Goal: Information Seeking & Learning: Understand process/instructions

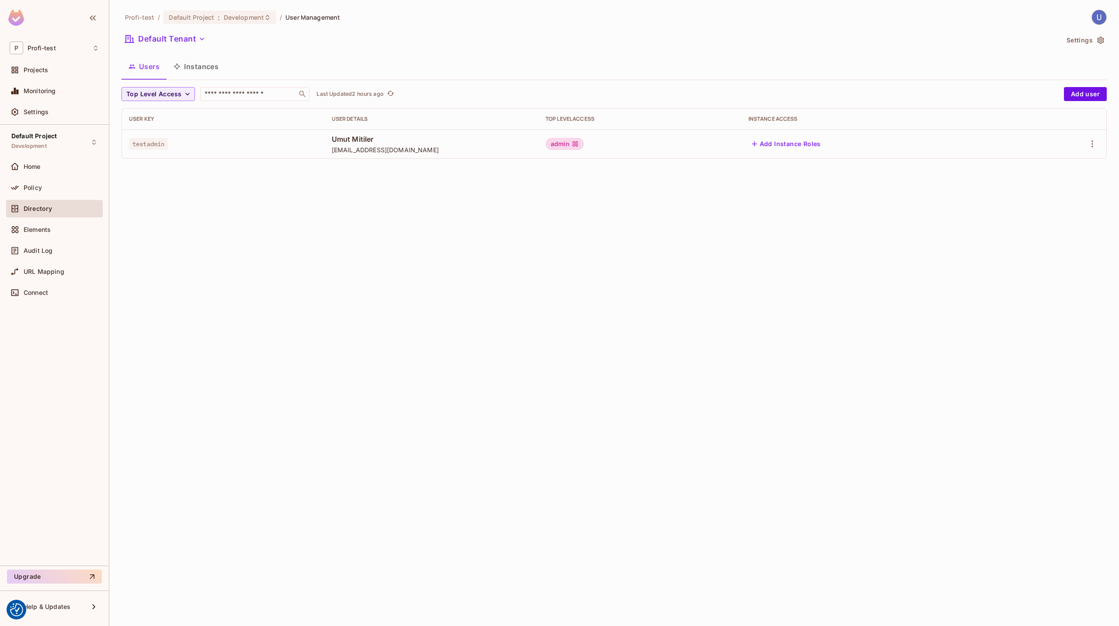
click at [659, 2] on div "Profi-test / Default Project : Development / User Management Default Tenant Set…" at bounding box center [614, 313] width 1010 height 626
click at [547, 327] on div "Profi-test / Default Project : Development / User Management Default Tenant Set…" at bounding box center [614, 313] width 1010 height 626
click at [411, 392] on div "Profi-test / Default Project : Development / User Management Default Tenant Set…" at bounding box center [614, 313] width 1010 height 626
click at [305, 287] on div "Profi-test / Default Project : Development / User Management Default Tenant Set…" at bounding box center [614, 313] width 1010 height 626
click at [20, 70] on span at bounding box center [15, 70] width 10 height 10
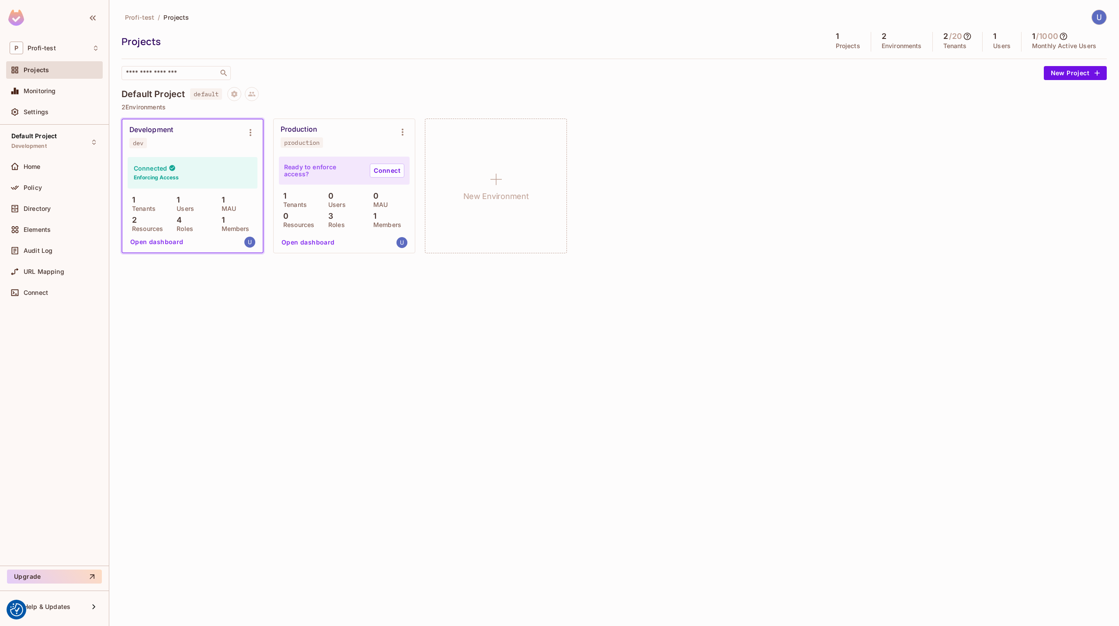
click at [158, 237] on button "Open dashboard" at bounding box center [157, 242] width 60 height 14
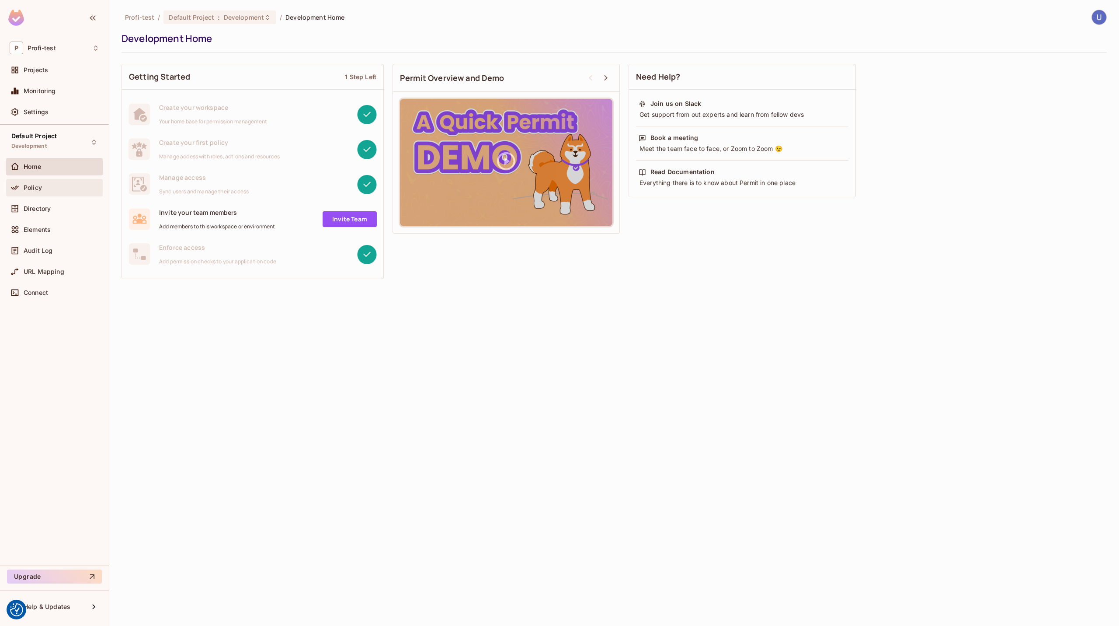
click at [68, 189] on div "Policy" at bounding box center [62, 187] width 76 height 7
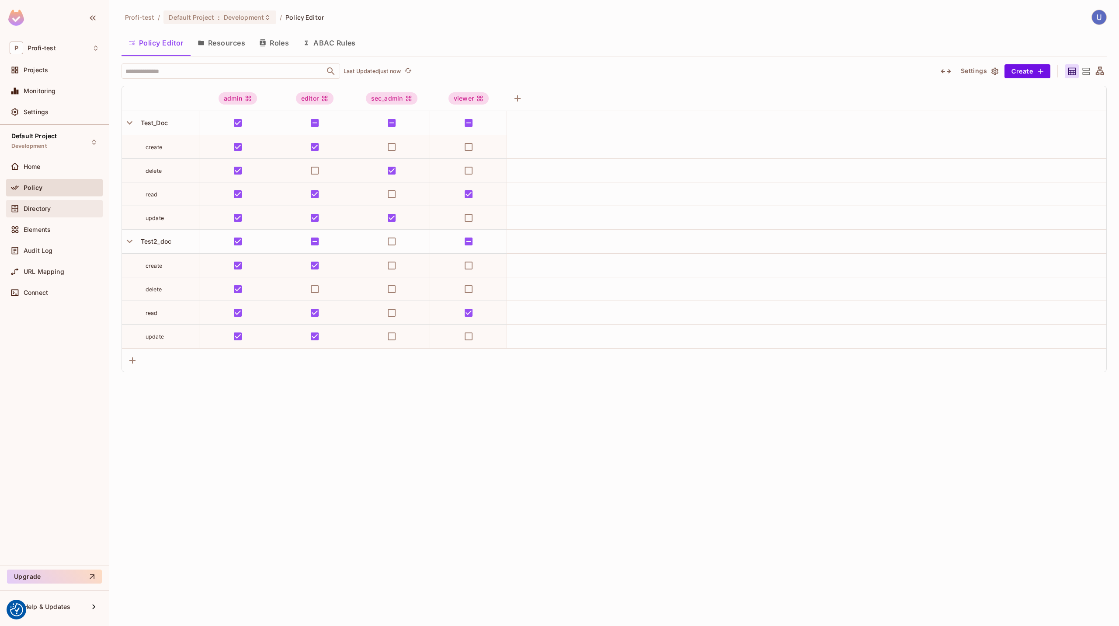
click at [59, 208] on div "Directory" at bounding box center [62, 208] width 76 height 7
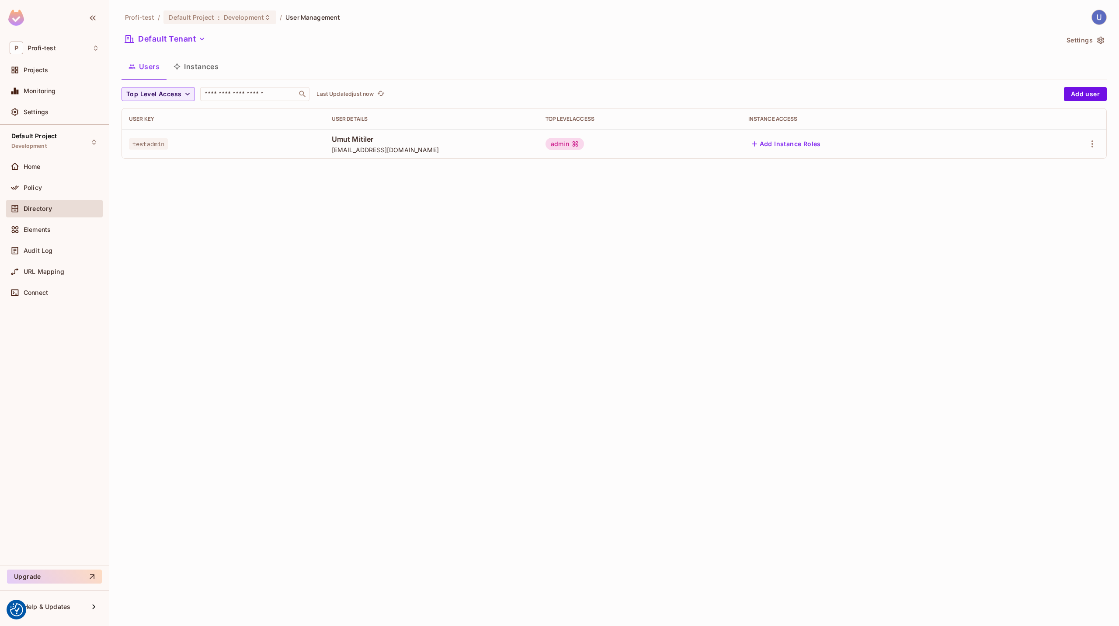
click at [164, 144] on span "testadmin" at bounding box center [148, 143] width 39 height 11
click at [1089, 143] on icon "button" at bounding box center [1092, 144] width 10 height 10
click at [1052, 203] on div "Delete User" at bounding box center [1058, 202] width 35 height 9
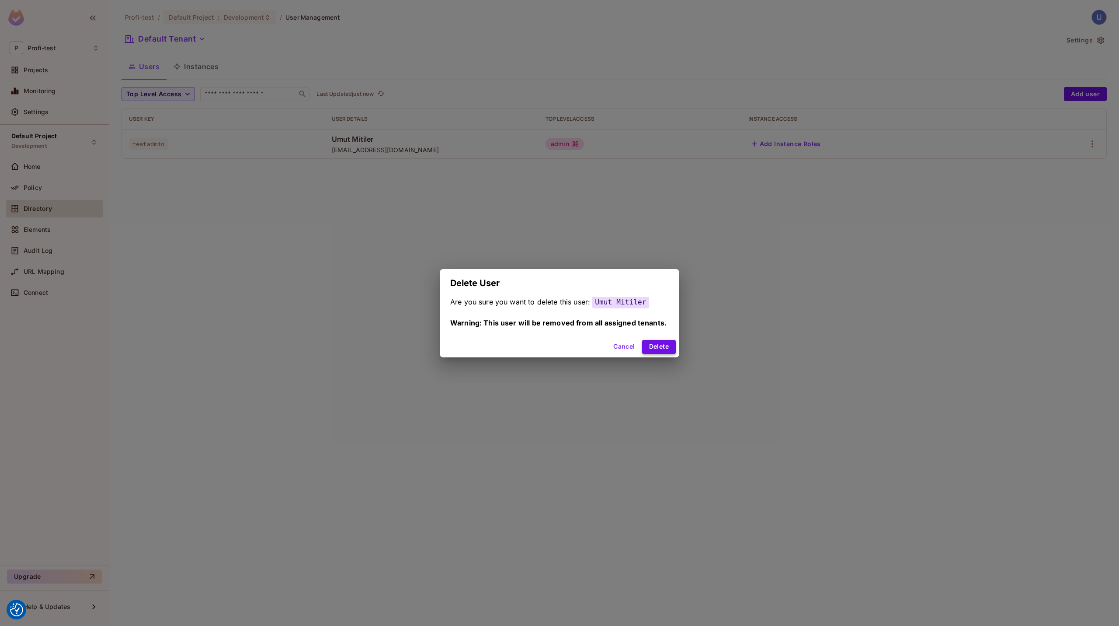
click at [661, 346] on button "Delete" at bounding box center [659, 347] width 34 height 14
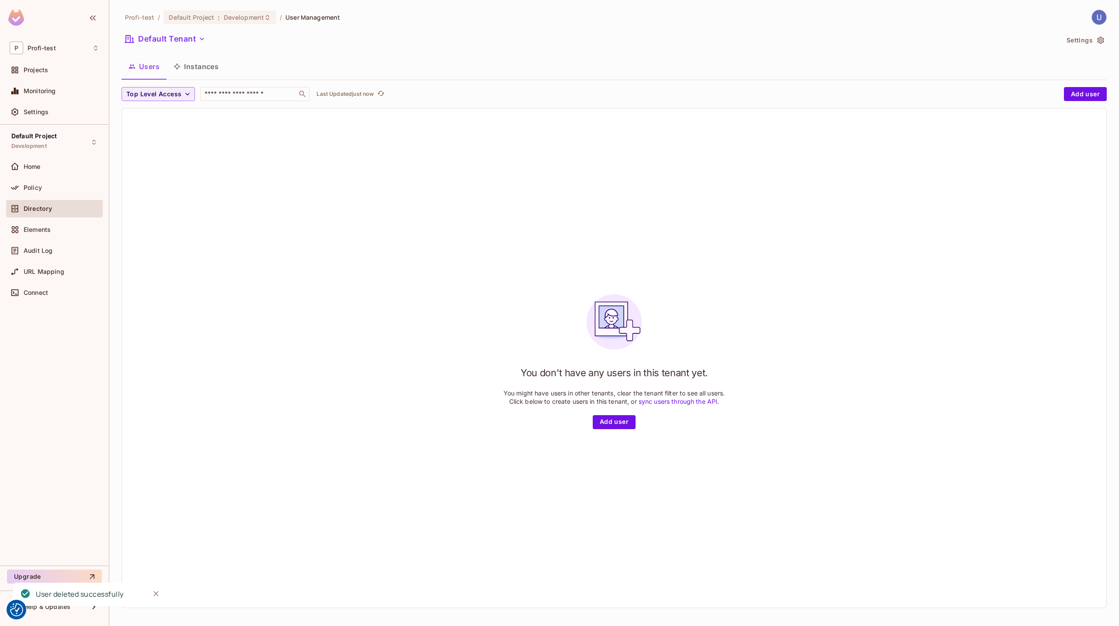
drag, startPoint x: 341, startPoint y: 181, endPoint x: 346, endPoint y: 180, distance: 4.6
click at [342, 181] on div "You don't have any users in this tenant yet. You might have users in other tena…" at bounding box center [614, 357] width 985 height 499
click at [607, 422] on button "Add user" at bounding box center [614, 422] width 43 height 14
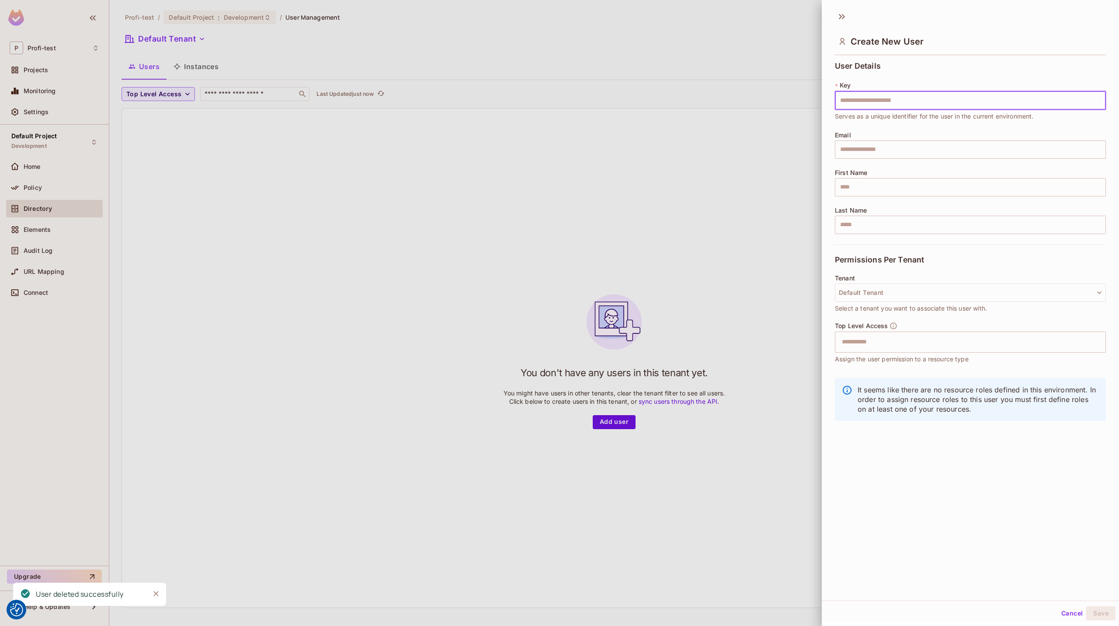
click at [648, 186] on div at bounding box center [559, 313] width 1119 height 626
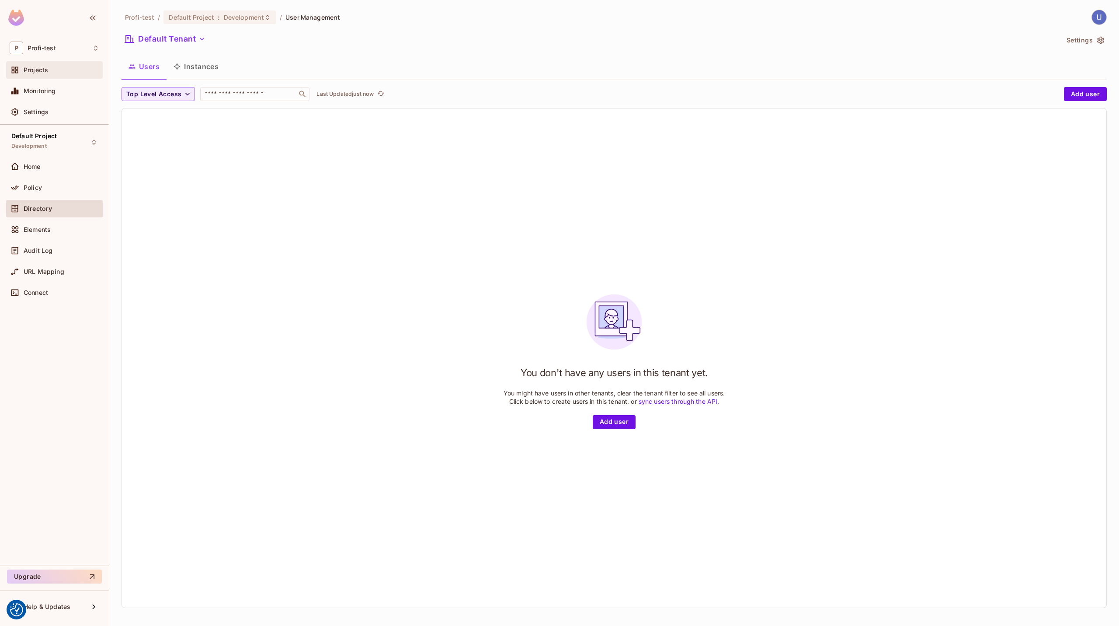
click at [51, 69] on div "Projects" at bounding box center [62, 69] width 76 height 7
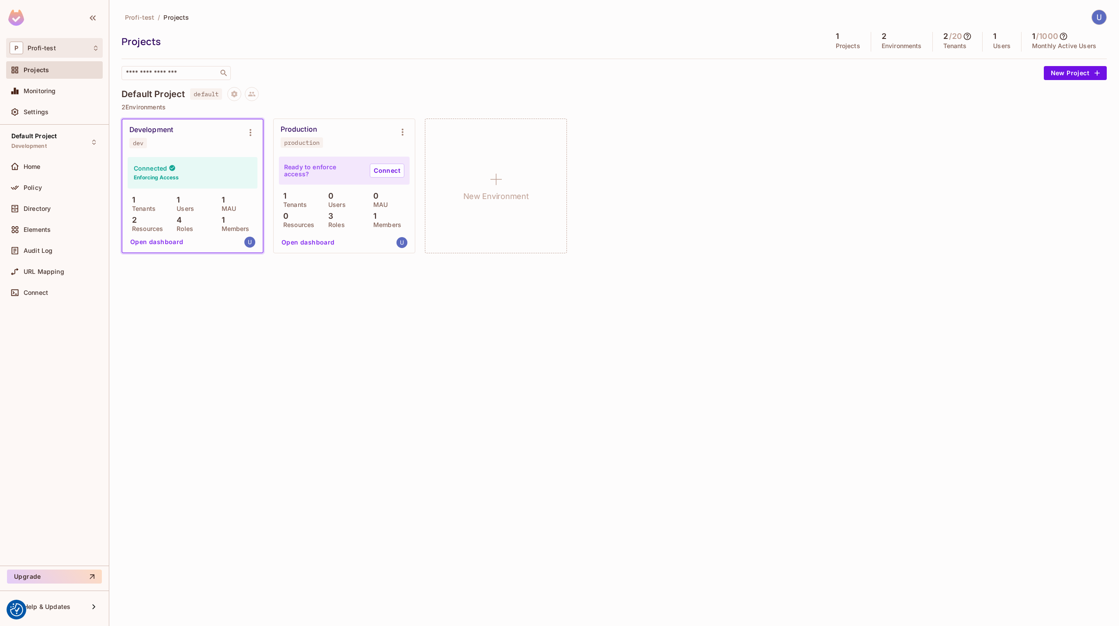
click at [70, 49] on div "P Profi-test" at bounding box center [55, 48] width 90 height 13
drag, startPoint x: 33, startPoint y: 92, endPoint x: 79, endPoint y: 92, distance: 45.9
click at [79, 89] on div "Profi-test profi" at bounding box center [56, 73] width 101 height 31
click at [299, 40] on div at bounding box center [559, 313] width 1119 height 626
click at [237, 279] on div "Profi-test / Projects Projects 1 Projects 2 Environments 2 / 20 Tenants 1 Users…" at bounding box center [614, 313] width 1010 height 626
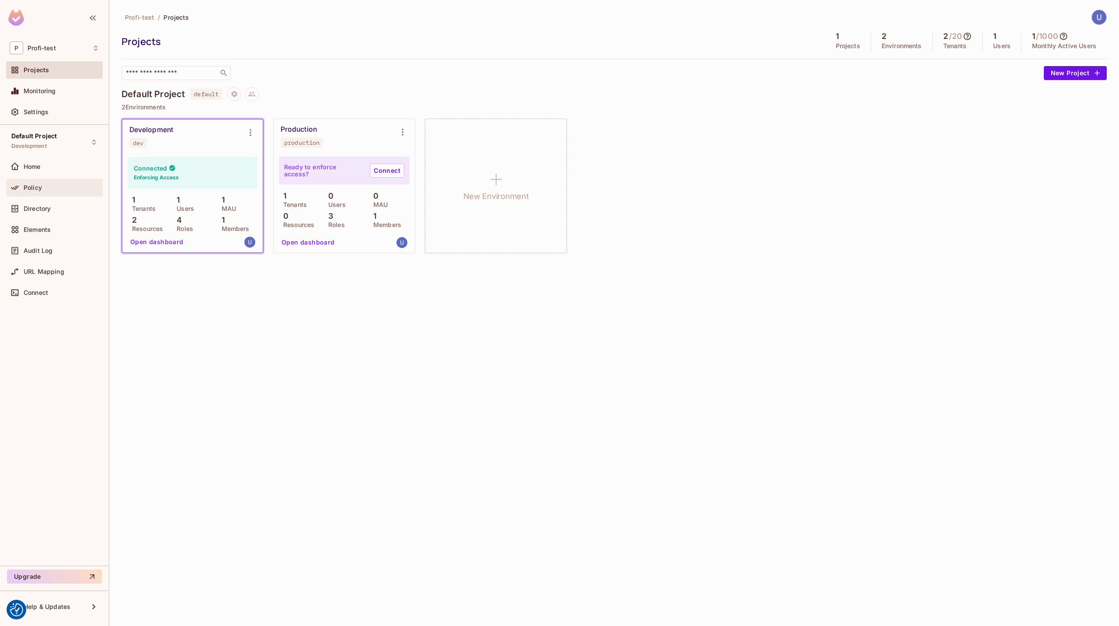
click at [53, 183] on div "Policy" at bounding box center [55, 187] width 90 height 10
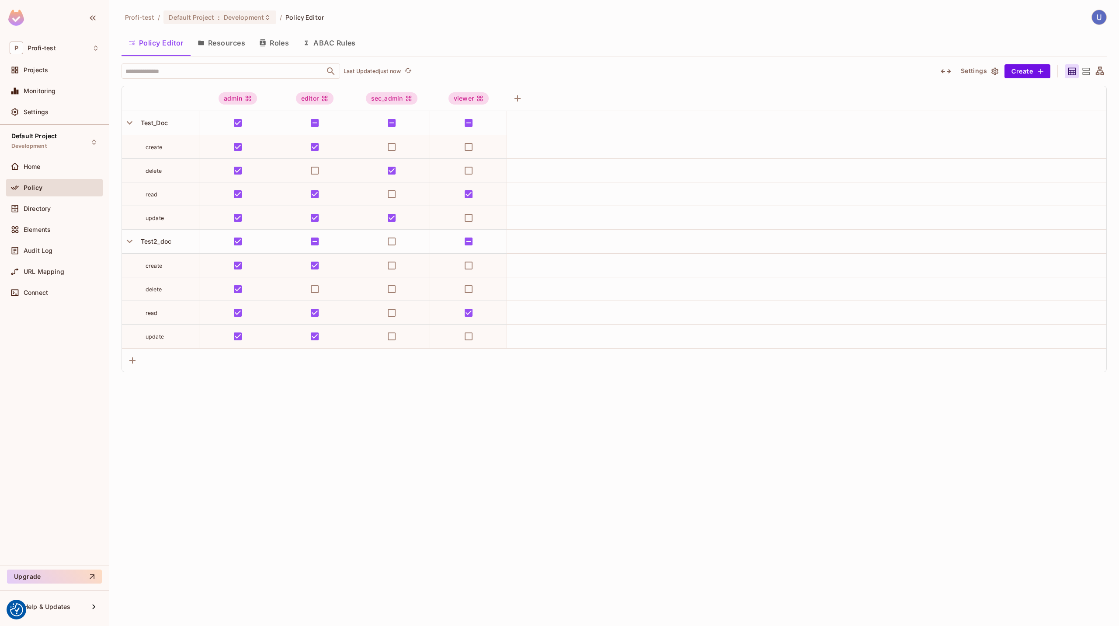
click at [342, 440] on div "Profi-test / Default Project : Development / Policy Editor Policy Editor Resour…" at bounding box center [614, 313] width 1010 height 626
click at [57, 337] on div "Default Project Development Home Policy Directory Elements Audit Log URL Mappin…" at bounding box center [54, 345] width 109 height 441
click at [69, 164] on div "Home" at bounding box center [62, 166] width 76 height 7
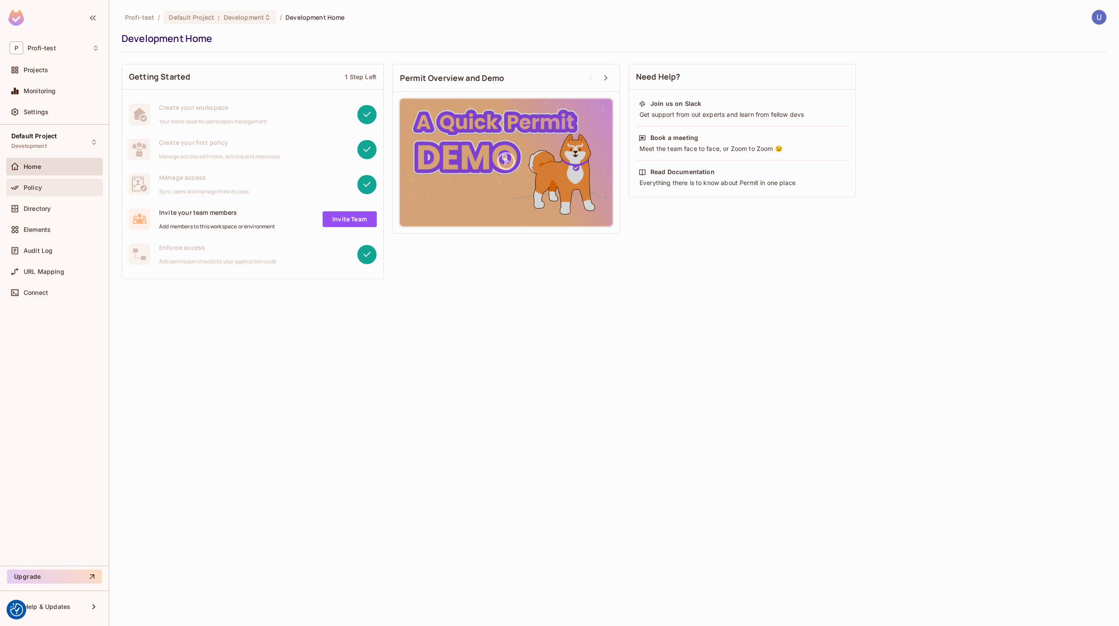
click at [61, 195] on div "Policy" at bounding box center [54, 187] width 97 height 17
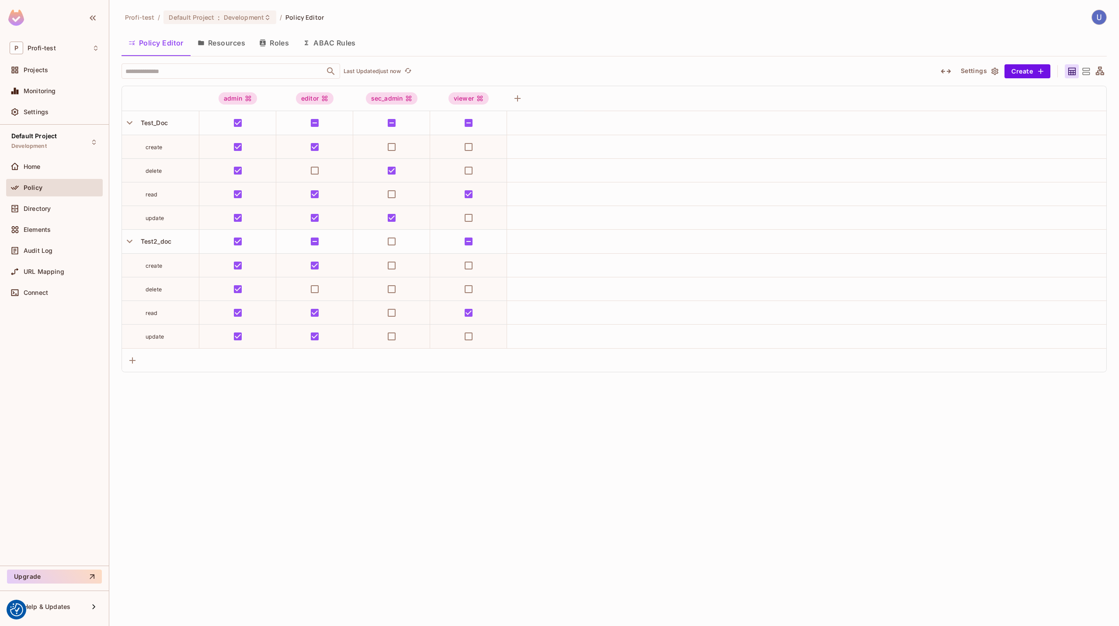
click at [234, 39] on button "Resources" at bounding box center [222, 43] width 62 height 22
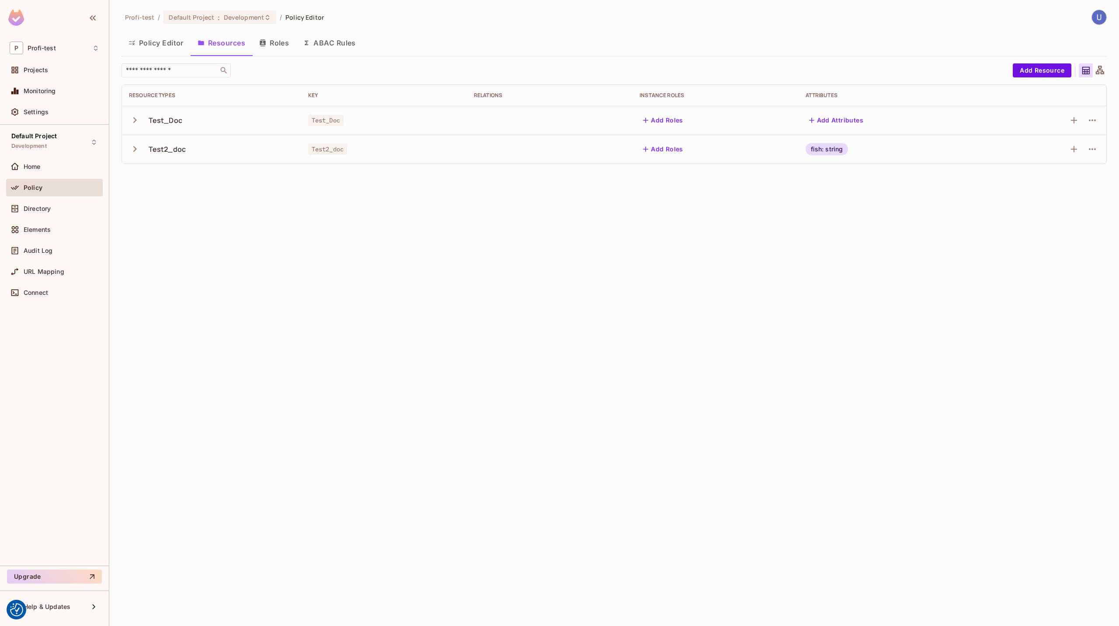
click at [272, 43] on button "Roles" at bounding box center [274, 43] width 44 height 22
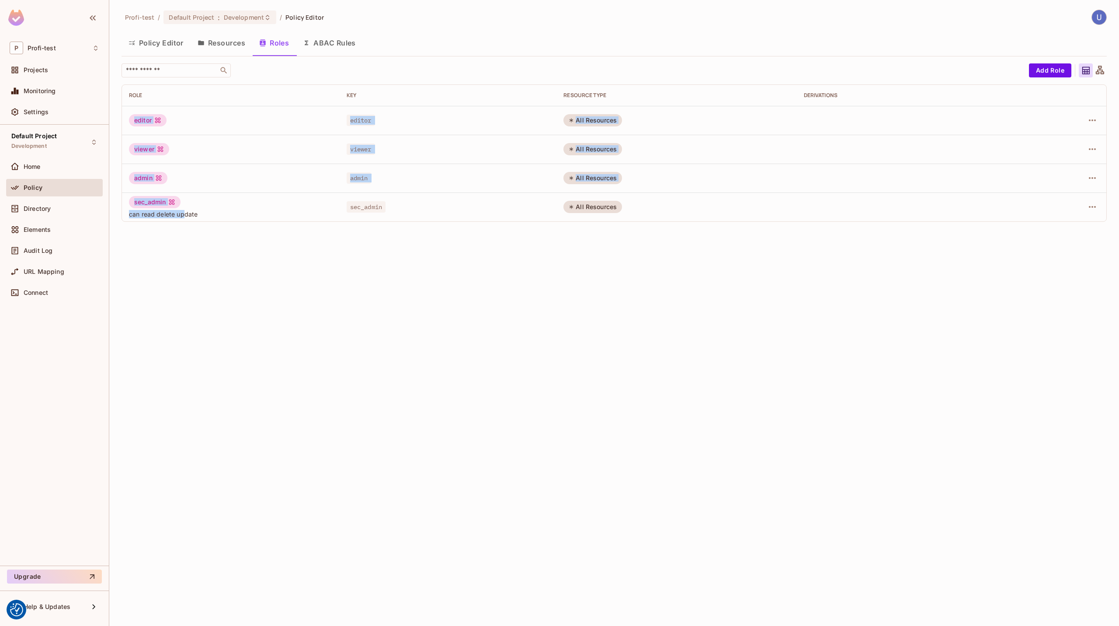
drag, startPoint x: 182, startPoint y: 208, endPoint x: 136, endPoint y: 114, distance: 105.4
click at [136, 114] on tbody "editor editor All Resources viewer viewer All Resources admin admin All Resourc…" at bounding box center [614, 163] width 985 height 115
click at [332, 274] on div "Profi-test / Default Project : Development / Policy Editor Policy Editor Resour…" at bounding box center [614, 313] width 1010 height 626
drag, startPoint x: 237, startPoint y: 214, endPoint x: 136, endPoint y: 114, distance: 141.9
click at [136, 114] on tbody "editor editor All Resources viewer viewer All Resources admin admin All Resourc…" at bounding box center [614, 163] width 985 height 115
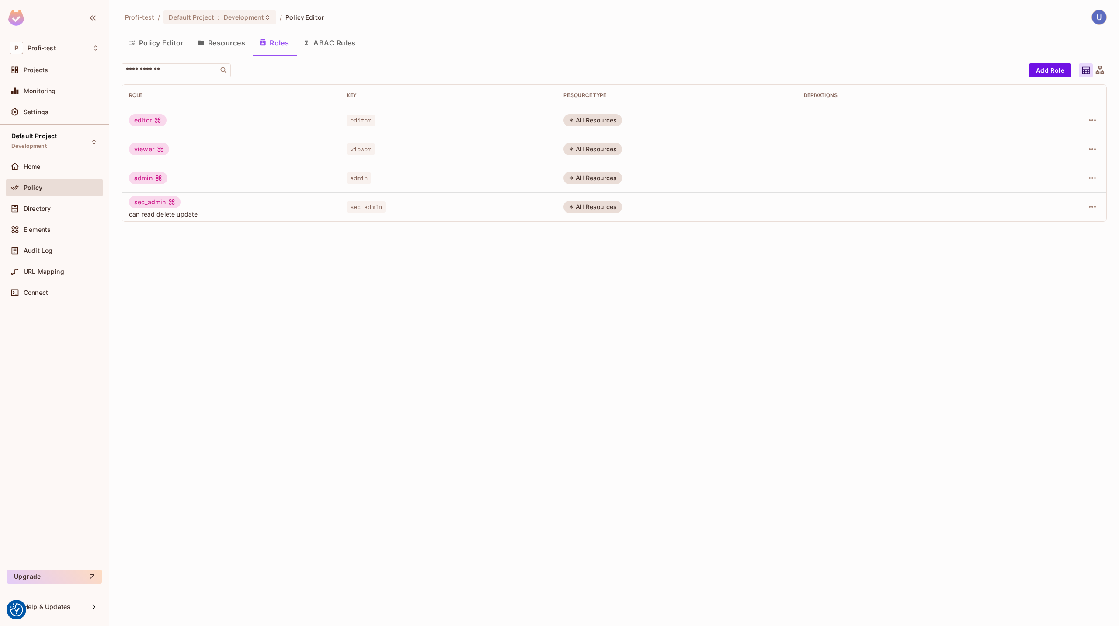
click at [352, 282] on div "Profi-test / Default Project : Development / Policy Editor Policy Editor Resour…" at bounding box center [614, 313] width 1010 height 626
click at [83, 604] on div "Help & Updates" at bounding box center [56, 606] width 65 height 7
click at [163, 586] on div "Get Support" at bounding box center [157, 586] width 35 height 9
click at [58, 601] on div "Help & Updates" at bounding box center [54, 606] width 97 height 17
click at [136, 606] on div "Docs" at bounding box center [140, 606] width 35 height 14
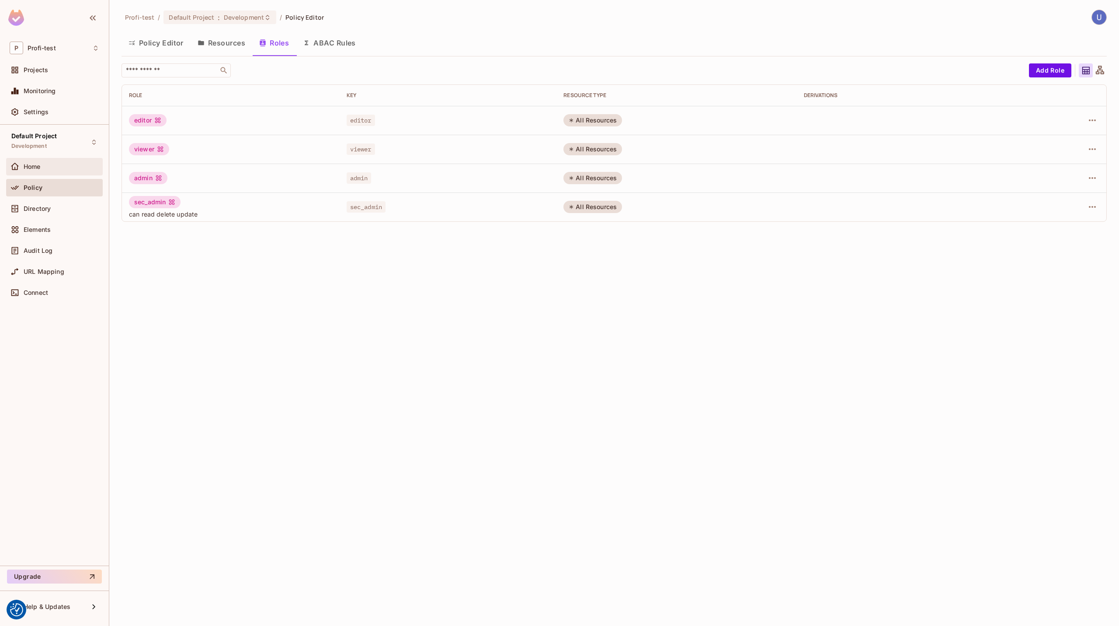
click at [44, 171] on div "Home" at bounding box center [55, 166] width 90 height 10
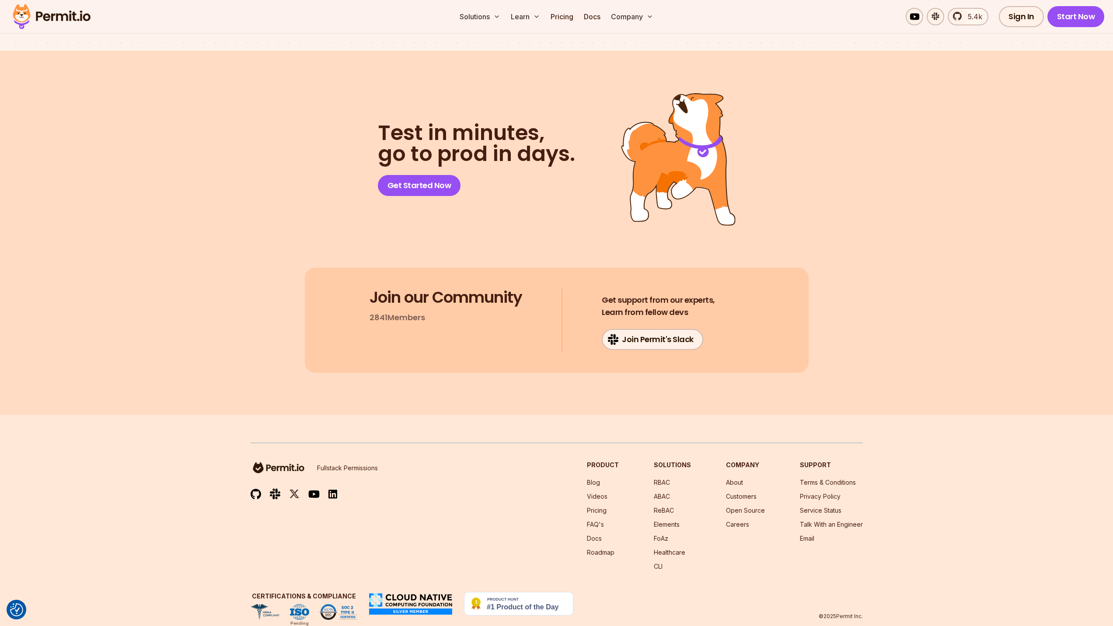
scroll to position [4498, 0]
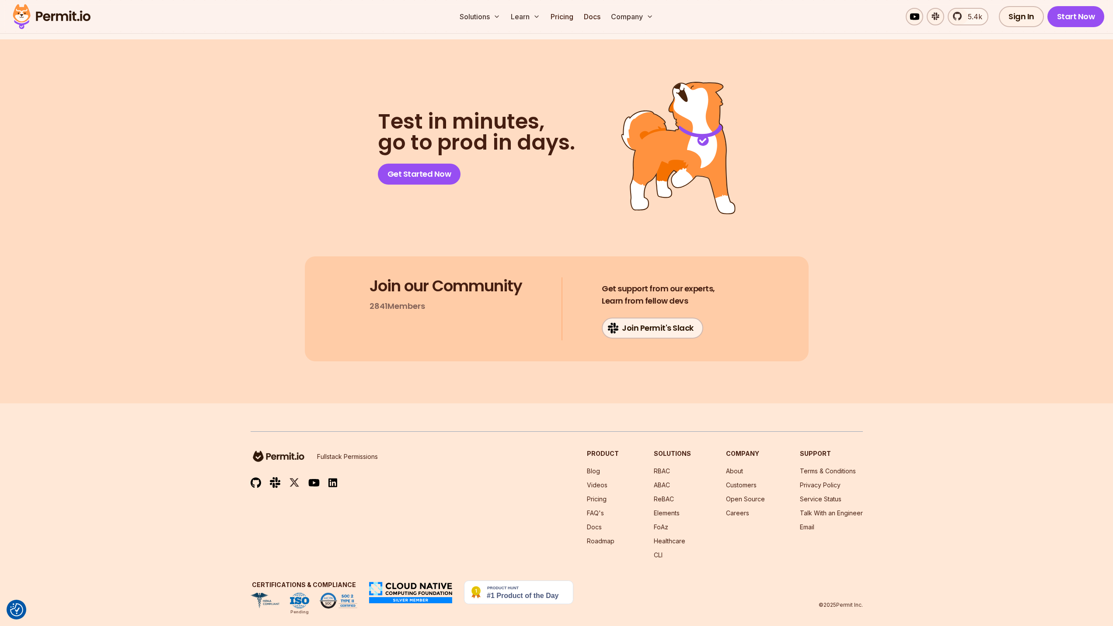
click at [864, 301] on section "Test in minutes, go to prod in days. Get Started Now Join our Community 2841 Me…" at bounding box center [556, 221] width 1113 height 364
drag, startPoint x: 319, startPoint y: 445, endPoint x: 375, endPoint y: 444, distance: 55.5
click at [374, 452] on p "Fullstack Permissions" at bounding box center [347, 456] width 61 height 9
click at [386, 460] on div "Fullstack Permissions Product Blog Videos Pricing FAQ's Docs Roadmap Solutions …" at bounding box center [557, 504] width 612 height 110
drag, startPoint x: 332, startPoint y: 446, endPoint x: 391, endPoint y: 448, distance: 58.6
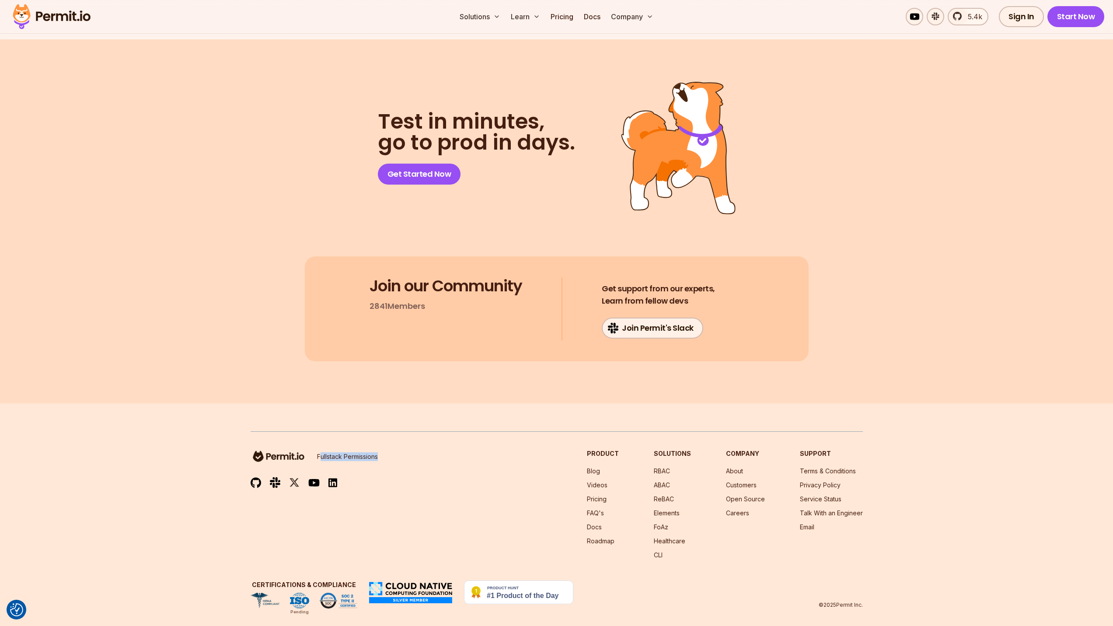
click at [391, 449] on div "Fullstack Permissions Product Blog Videos Pricing FAQ's Docs Roadmap Solutions …" at bounding box center [557, 504] width 612 height 110
click at [403, 461] on div "Fullstack Permissions Product Blog Videos Pricing FAQ's Docs Roadmap Solutions …" at bounding box center [557, 504] width 612 height 110
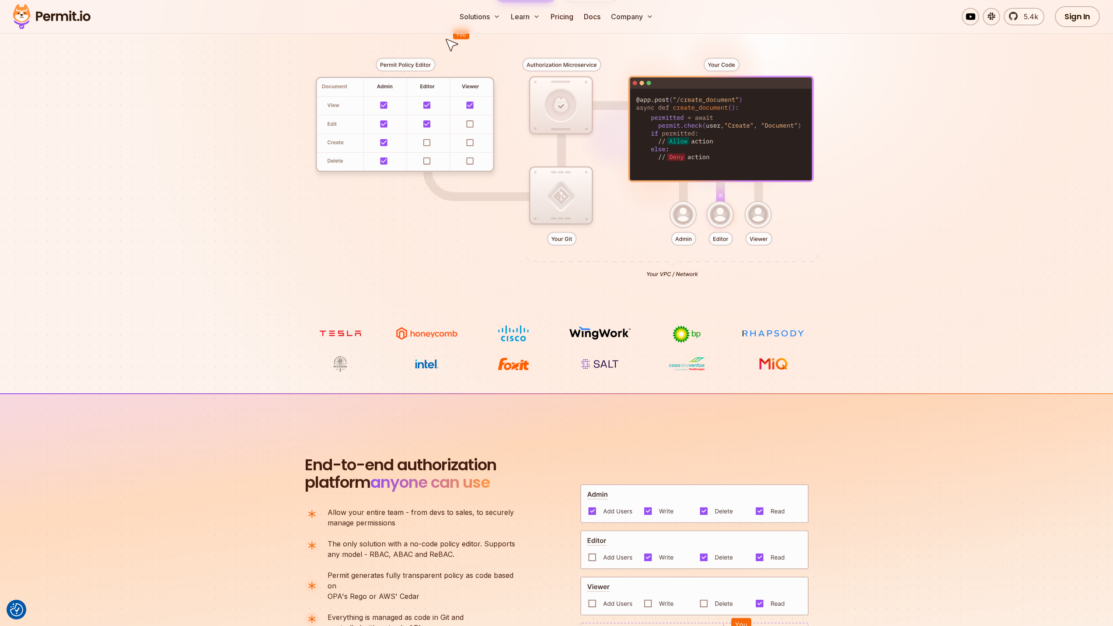
scroll to position [0, 0]
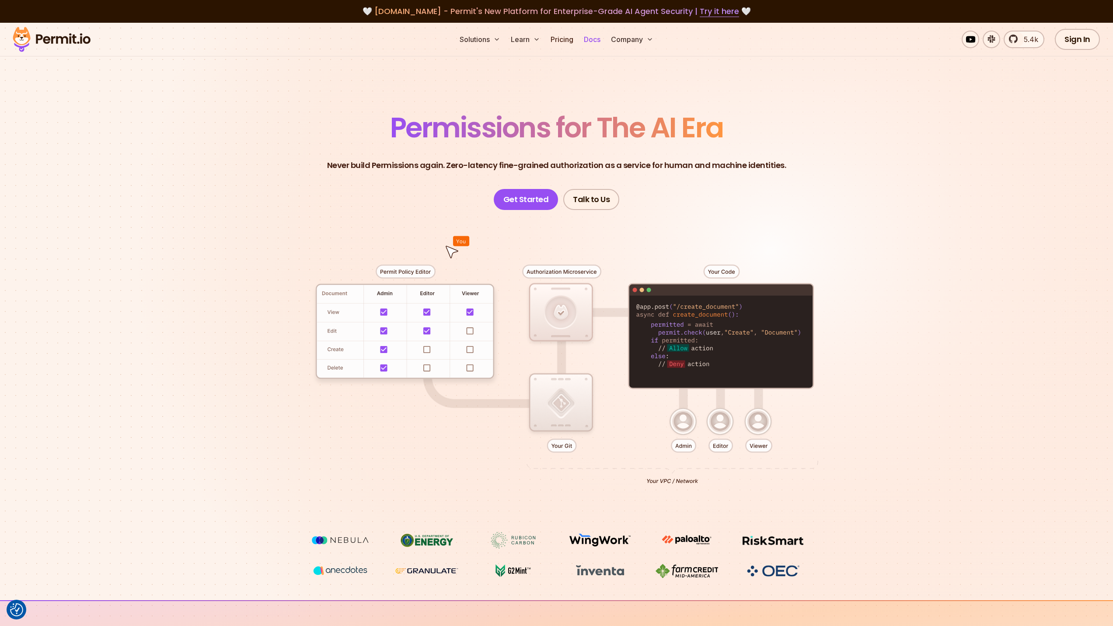
click at [596, 39] on link "Docs" at bounding box center [592, 39] width 24 height 17
